Goal: Check status

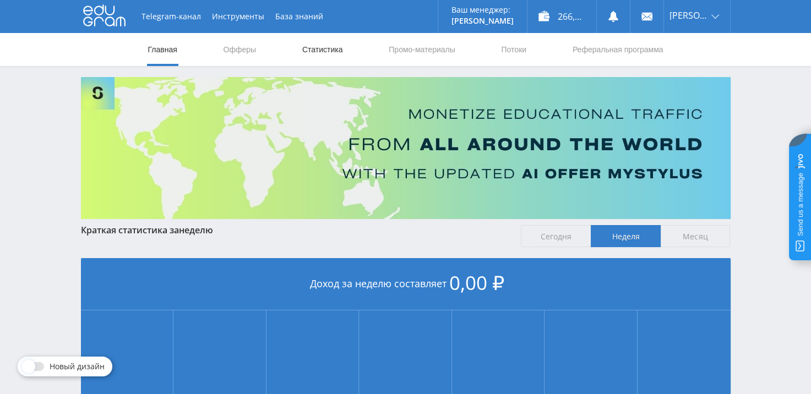
click at [334, 52] on link "Статистика" at bounding box center [322, 49] width 43 height 33
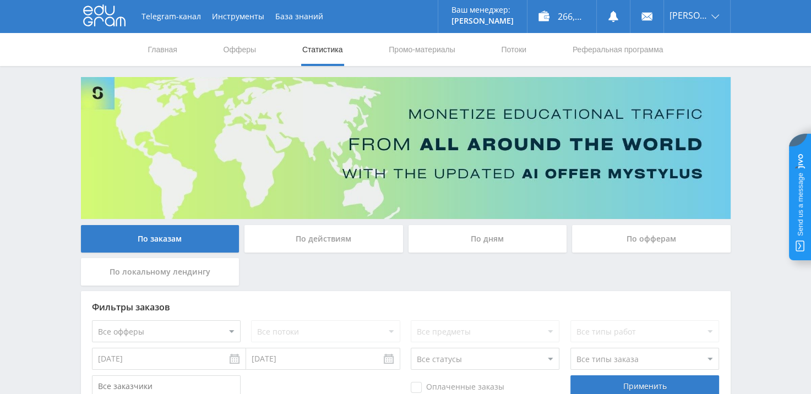
click at [630, 246] on div "По офферам" at bounding box center [651, 239] width 159 height 28
click at [0, 0] on input "По офферам" at bounding box center [0, 0] width 0 height 0
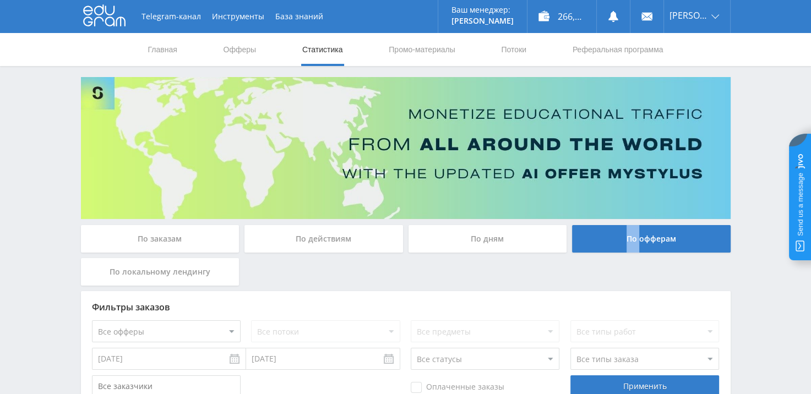
click at [630, 246] on div "По офферам" at bounding box center [651, 239] width 159 height 28
click at [0, 0] on input "По офферам" at bounding box center [0, 0] width 0 height 0
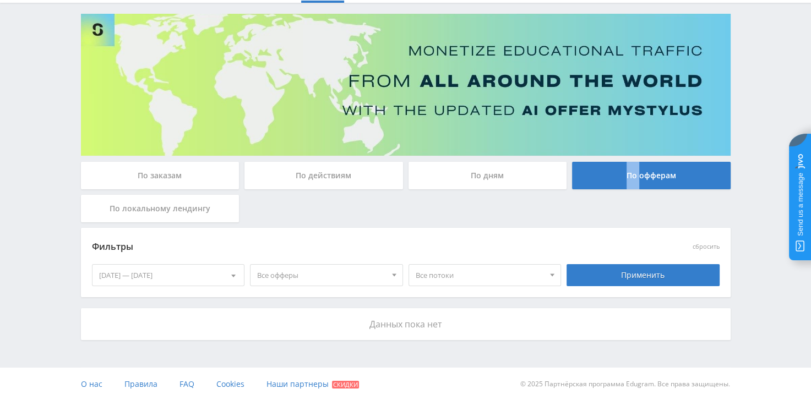
scroll to position [70, 0]
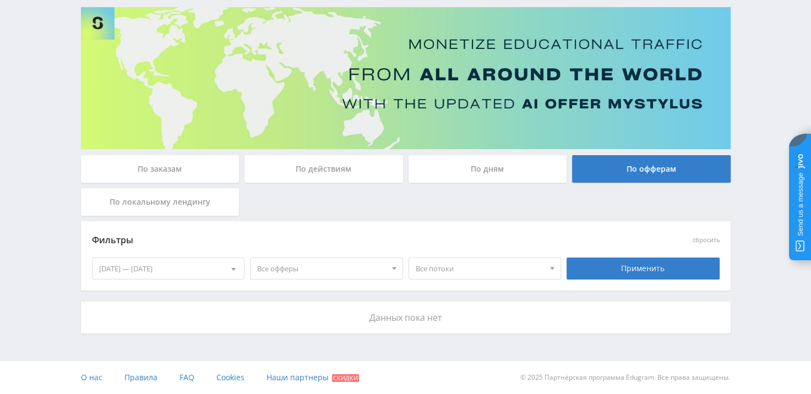
click at [465, 163] on div "По дням" at bounding box center [488, 169] width 159 height 28
click at [0, 0] on input "По дням" at bounding box center [0, 0] width 0 height 0
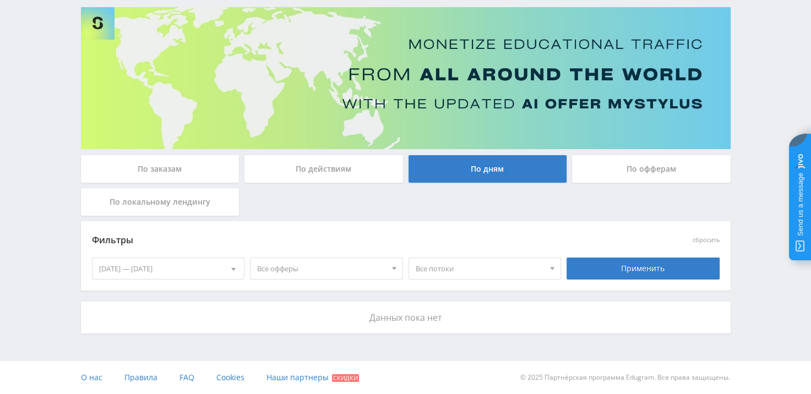
click at [465, 163] on div "По заказам По действиям По дням По офферам По локальному лендингу Фильтры сброс…" at bounding box center [405, 170] width 661 height 327
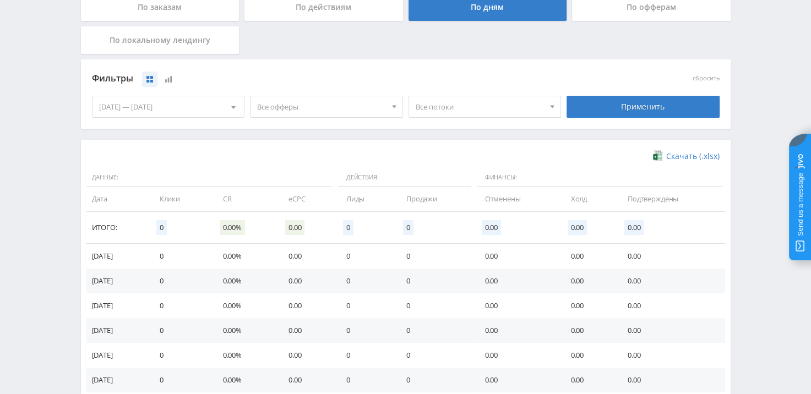
scroll to position [161, 0]
